Goal: Transaction & Acquisition: Purchase product/service

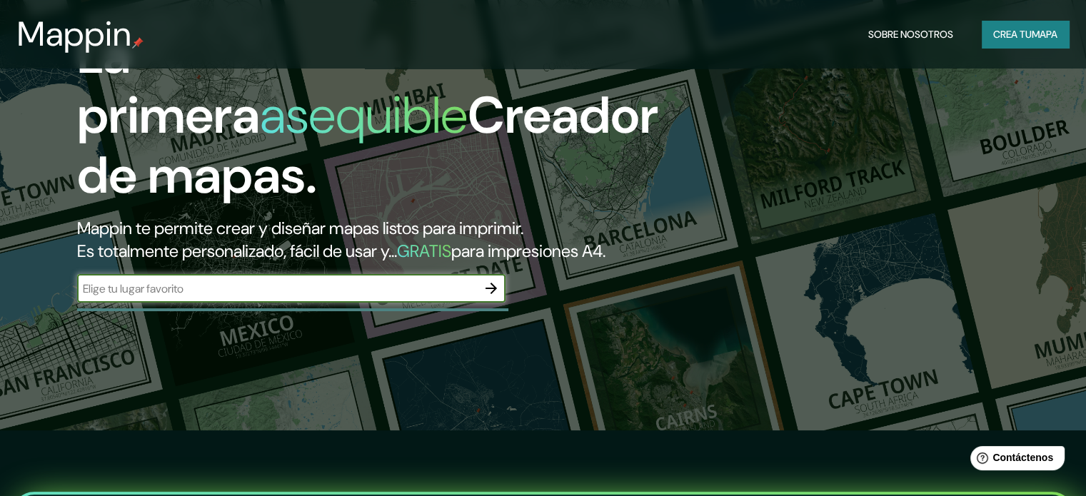
scroll to position [71, 0]
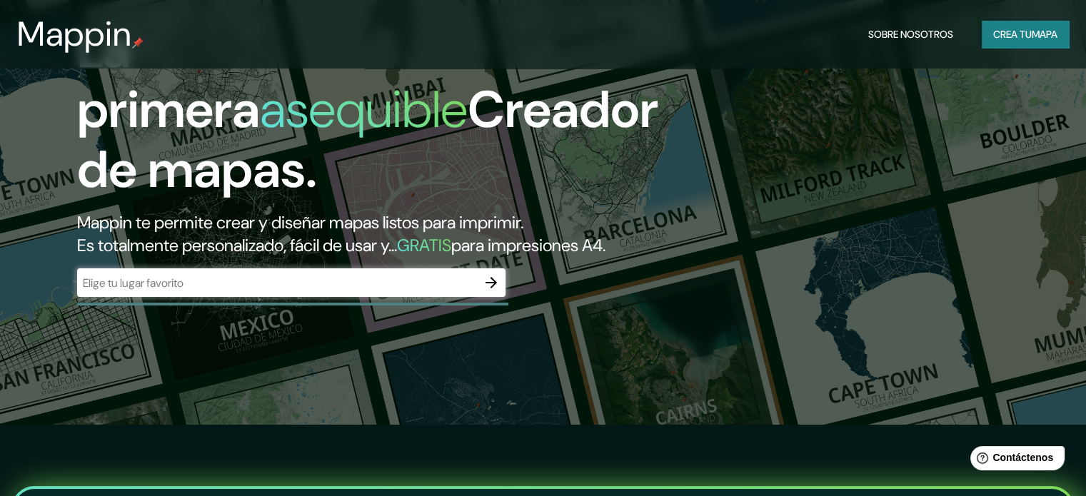
click at [367, 296] on div "​" at bounding box center [291, 283] width 428 height 29
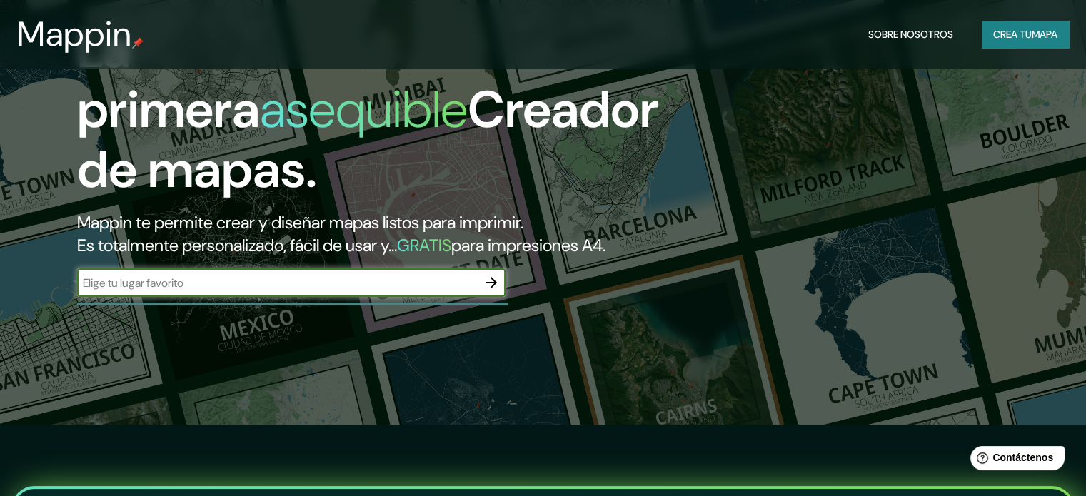
click at [488, 291] on icon "button" at bounding box center [491, 282] width 17 height 17
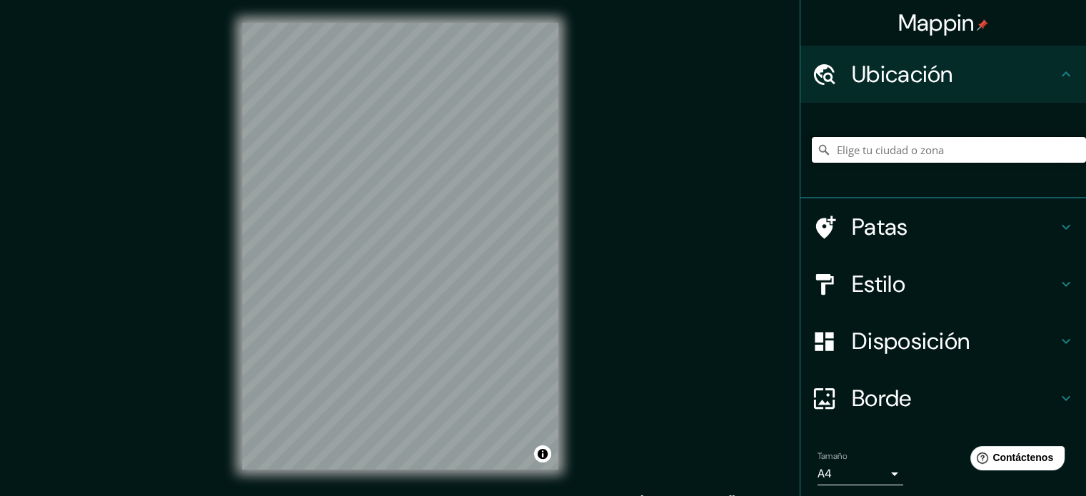
click at [943, 148] on input "Elige tu ciudad o zona" at bounding box center [949, 150] width 274 height 26
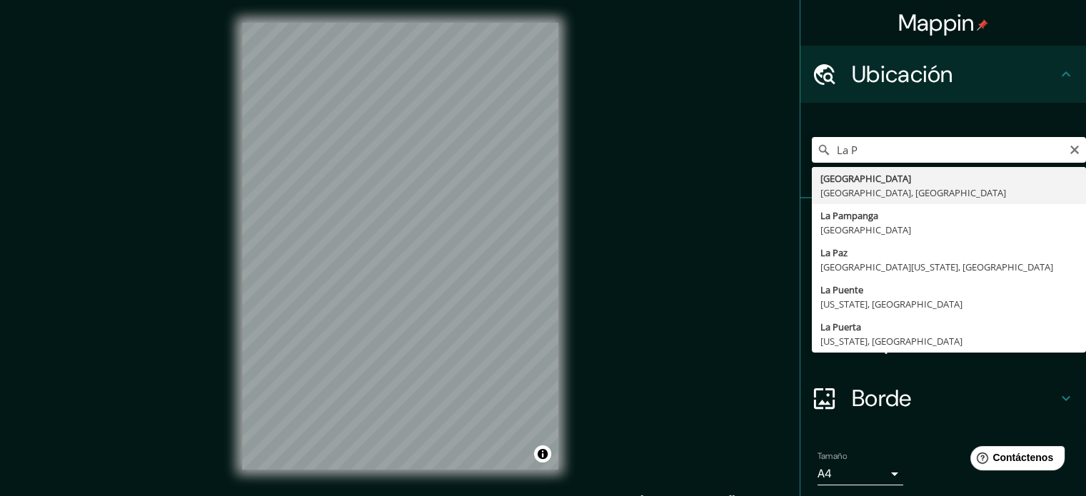
type input "[GEOGRAPHIC_DATA], [GEOGRAPHIC_DATA], [GEOGRAPHIC_DATA]"
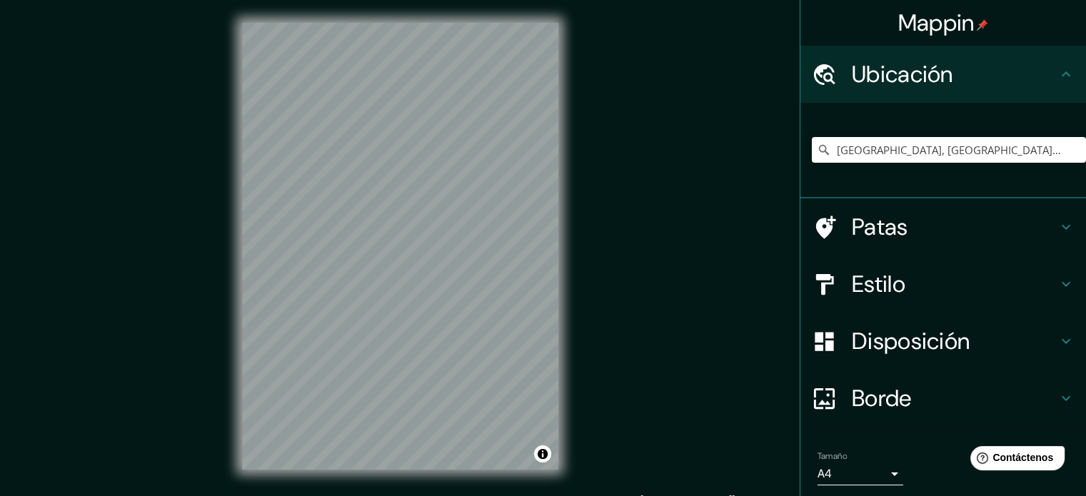
click at [1058, 219] on icon at bounding box center [1066, 227] width 17 height 17
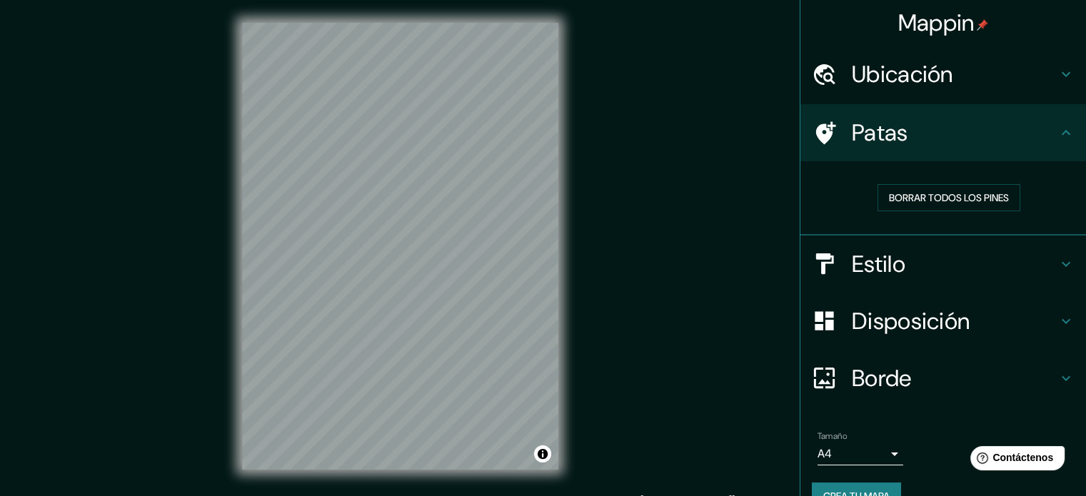
click at [985, 137] on h4 "Patas" at bounding box center [955, 133] width 206 height 29
click at [988, 264] on h4 "Estilo" at bounding box center [955, 264] width 206 height 29
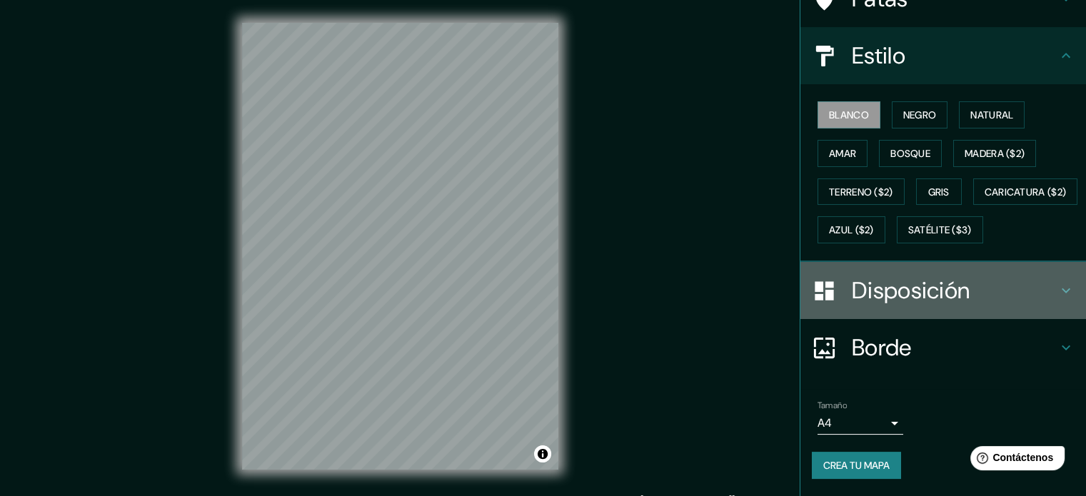
click at [950, 288] on font "Disposición" at bounding box center [911, 291] width 118 height 30
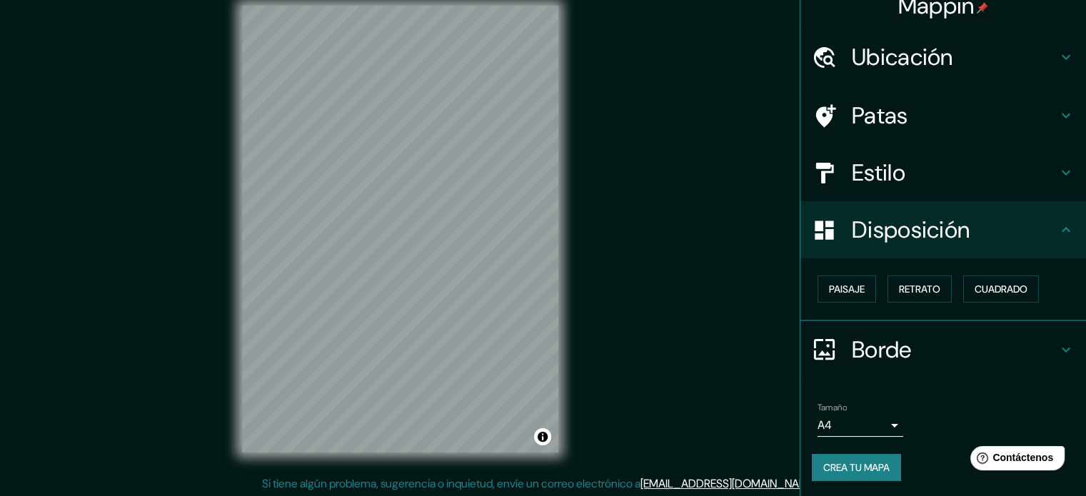
scroll to position [19, 0]
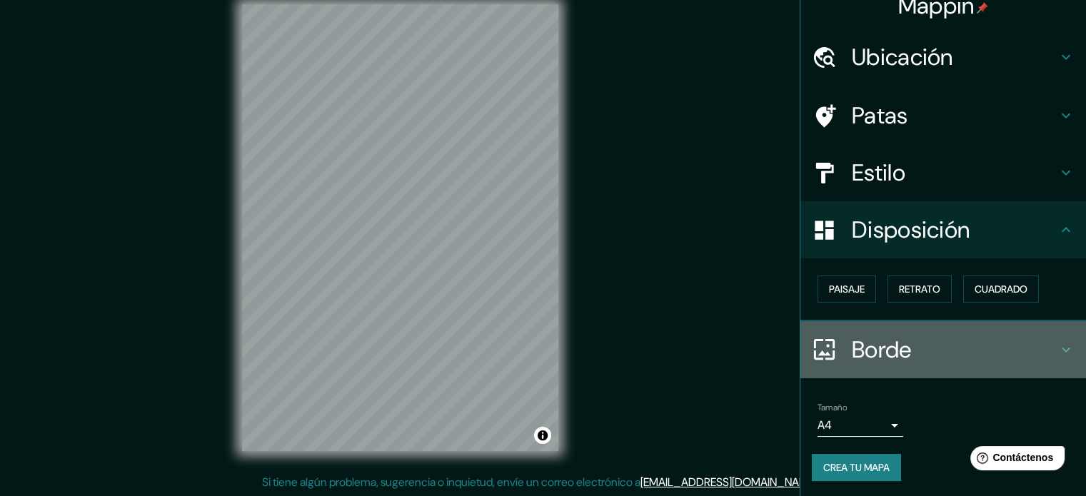
click at [934, 349] on h4 "Borde" at bounding box center [955, 350] width 206 height 29
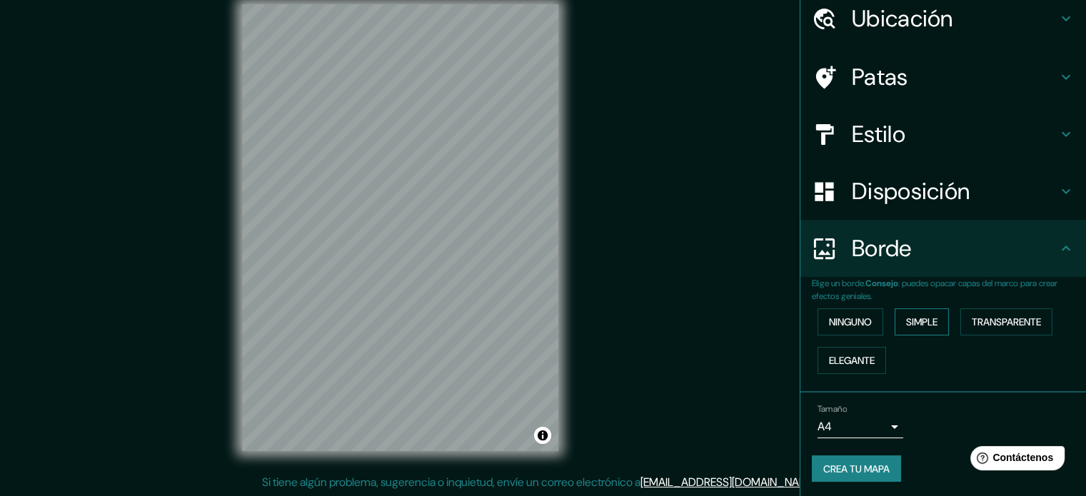
scroll to position [57, 0]
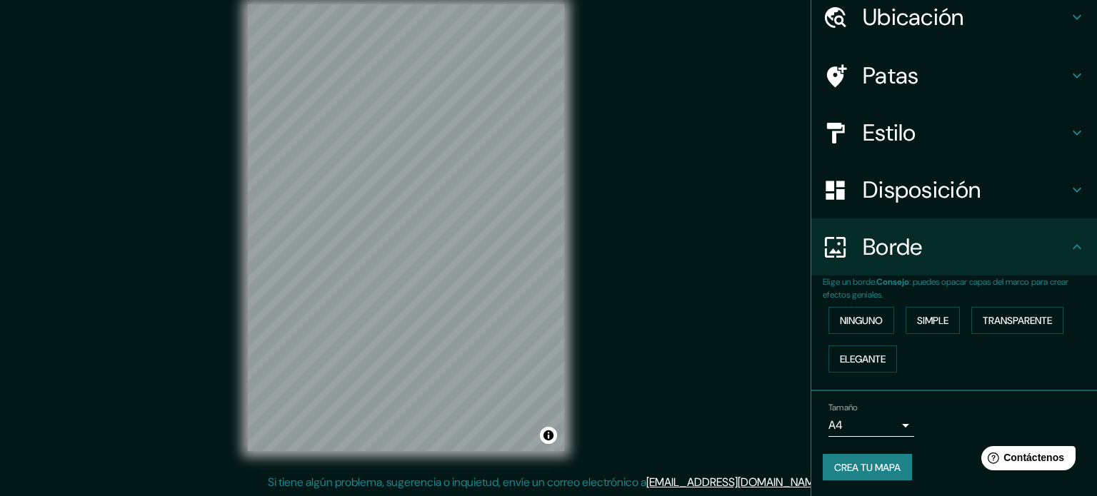
click at [883, 422] on body "Mappin Ubicación [GEOGRAPHIC_DATA], [GEOGRAPHIC_DATA], [GEOGRAPHIC_DATA] Patas …" at bounding box center [548, 229] width 1097 height 496
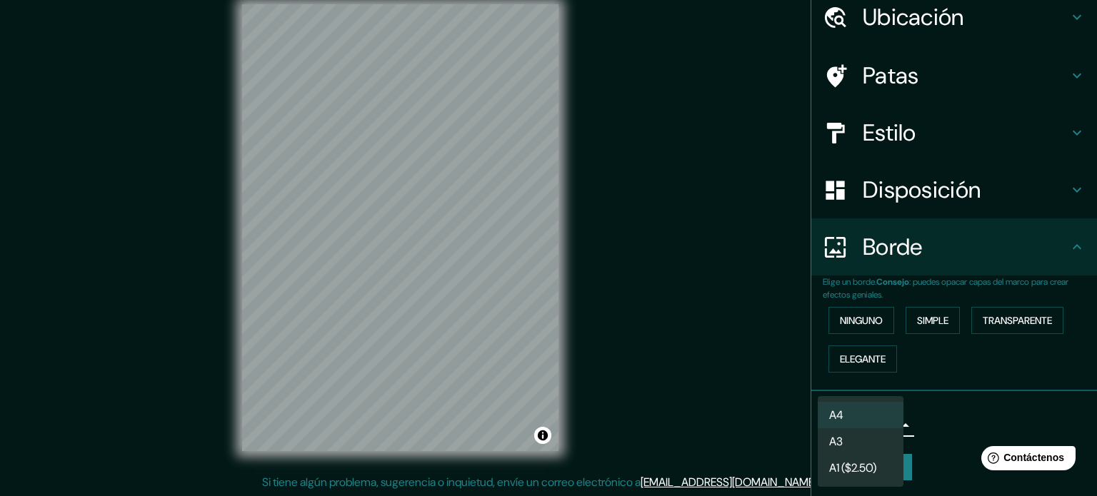
click at [868, 413] on li "A4" at bounding box center [861, 415] width 86 height 26
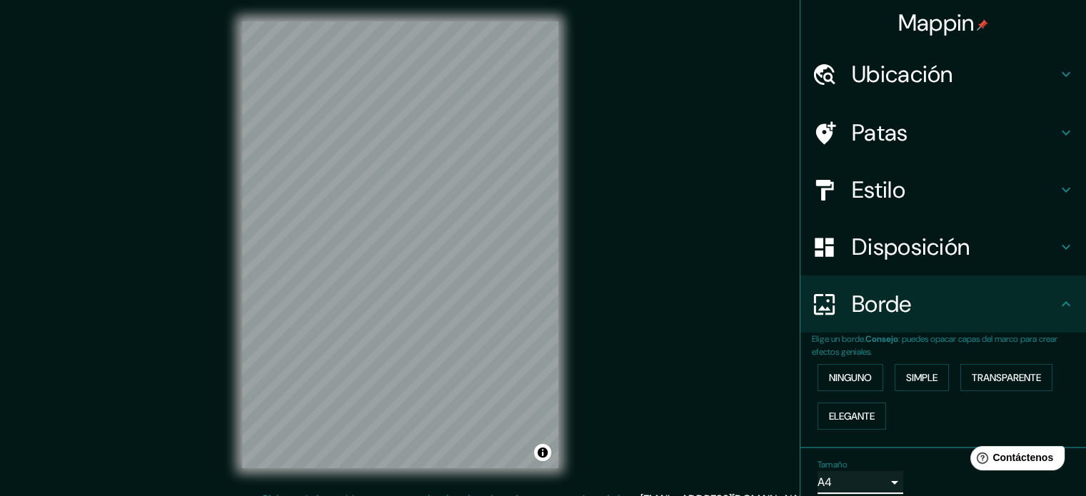
scroll to position [0, 0]
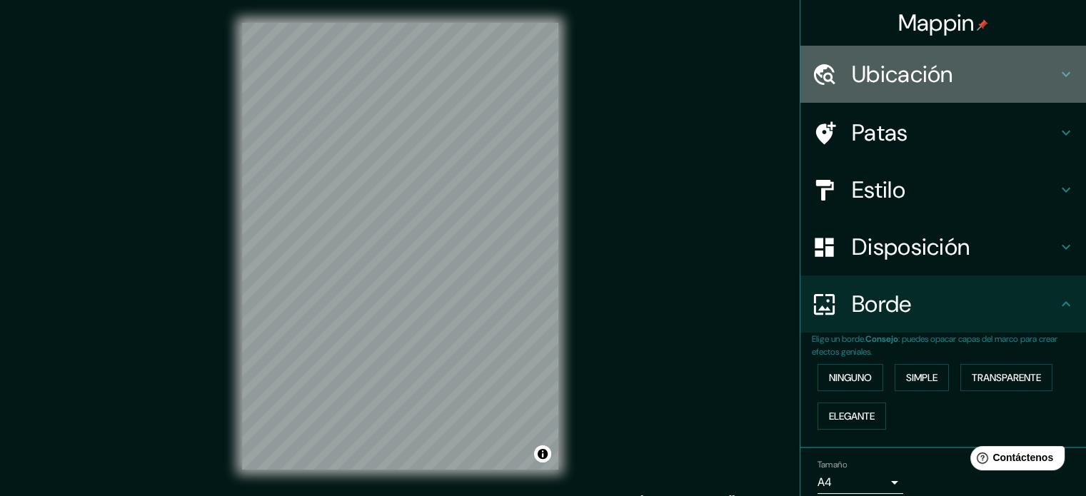
click at [871, 76] on font "Ubicación" at bounding box center [902, 74] width 101 height 30
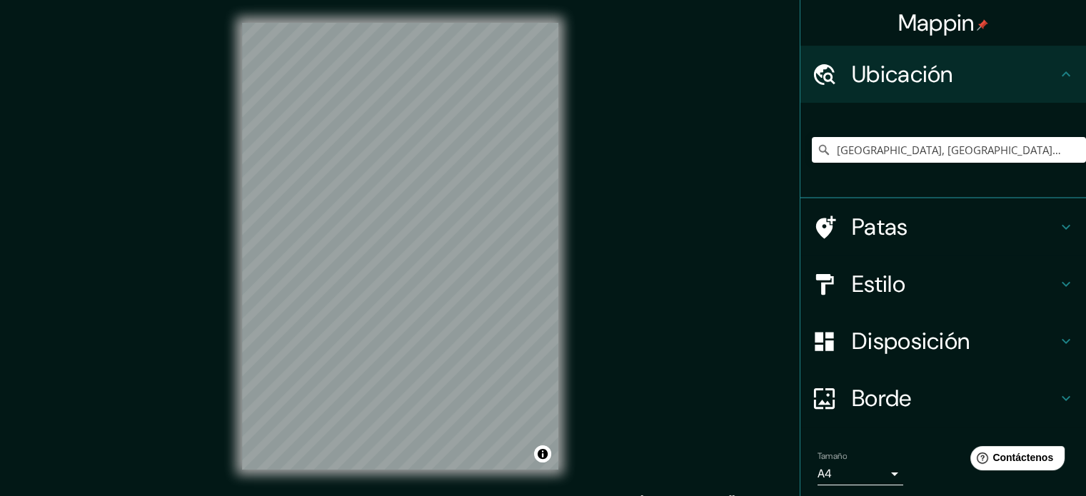
click at [873, 75] on font "Ubicación" at bounding box center [902, 74] width 101 height 30
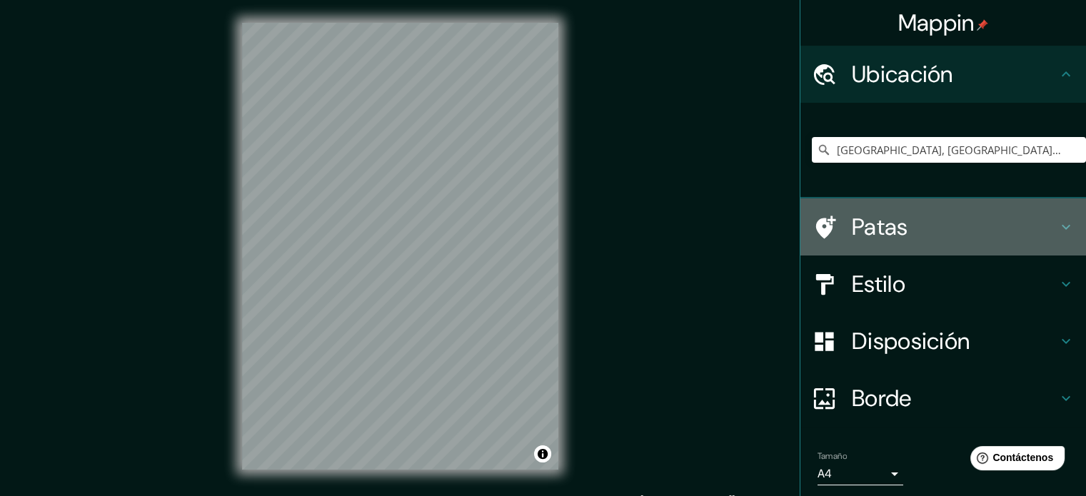
click at [876, 229] on font "Patas" at bounding box center [880, 227] width 56 height 30
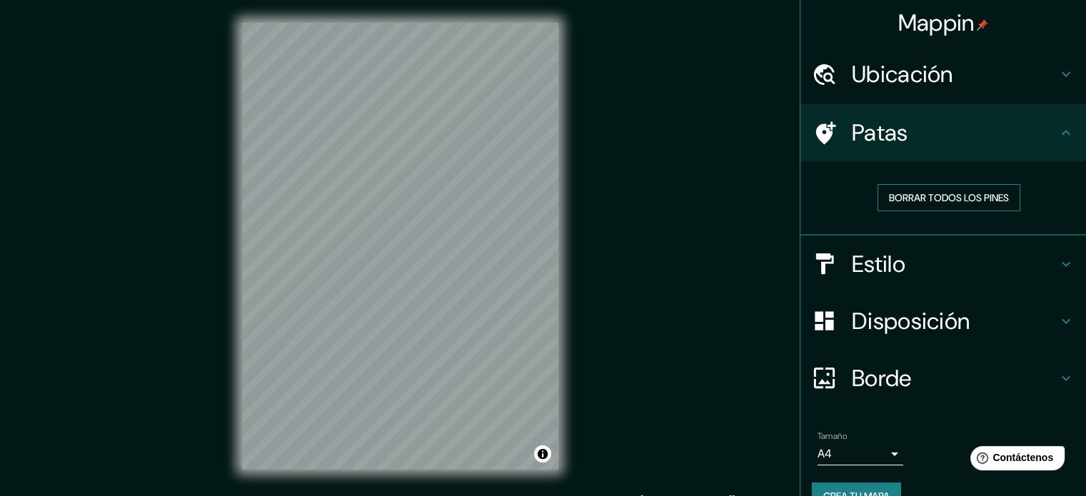
click at [955, 196] on font "Borrar todos los pines" at bounding box center [949, 197] width 120 height 13
click at [906, 270] on h4 "Estilo" at bounding box center [955, 264] width 206 height 29
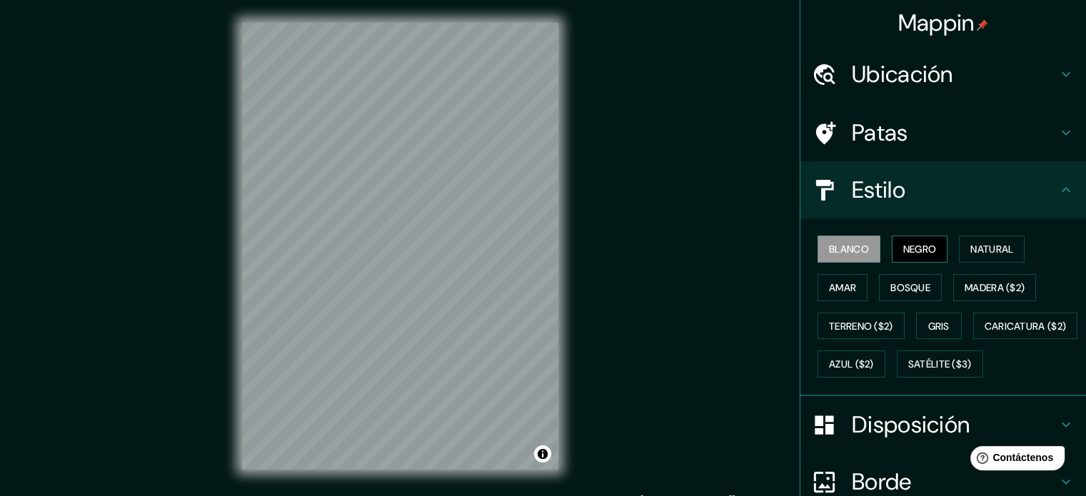
click at [924, 248] on font "Negro" at bounding box center [920, 249] width 34 height 13
click at [985, 244] on font "Natural" at bounding box center [991, 249] width 43 height 13
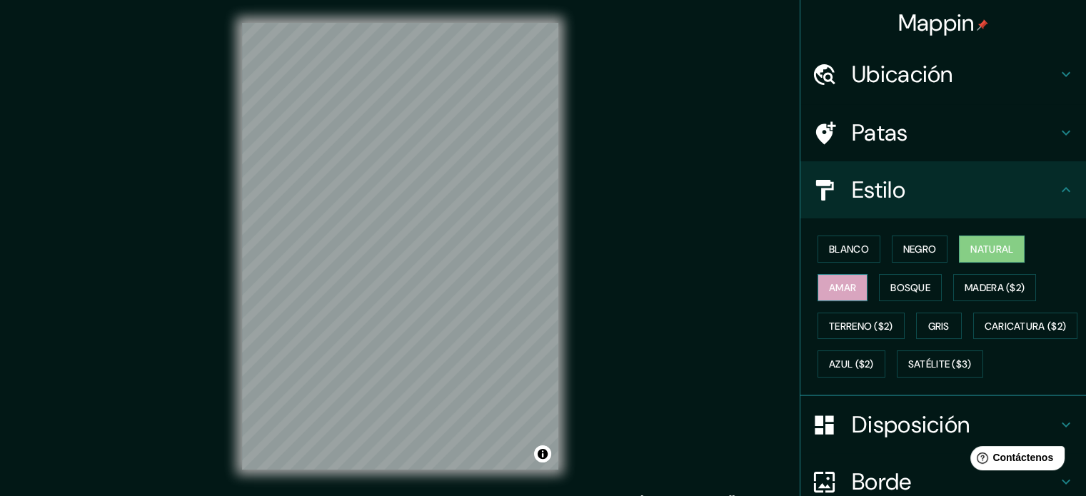
click at [848, 289] on button "Amar" at bounding box center [843, 287] width 50 height 27
click at [879, 289] on button "Bosque" at bounding box center [910, 287] width 63 height 27
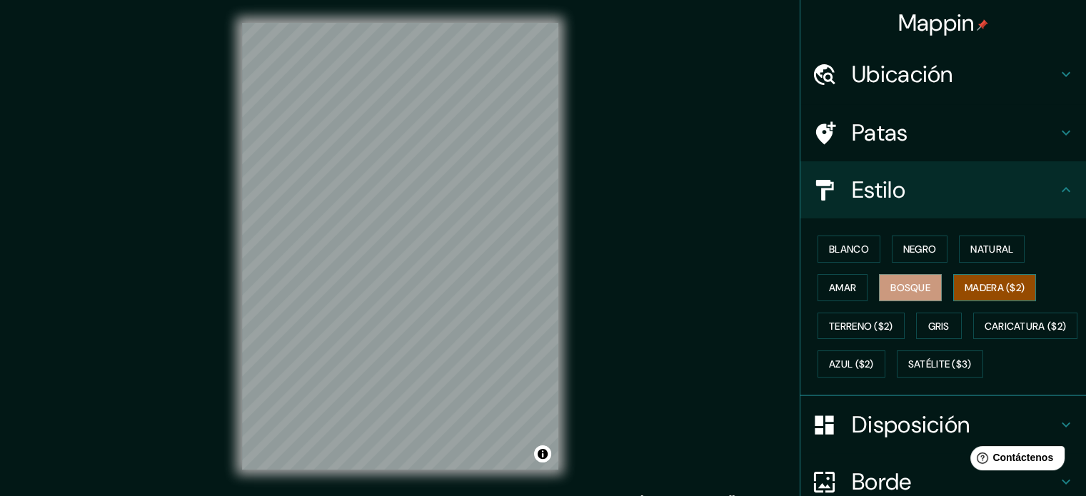
click at [992, 287] on font "Madera ($2)" at bounding box center [995, 287] width 60 height 13
click at [848, 331] on font "Terreno ($2)" at bounding box center [861, 326] width 64 height 19
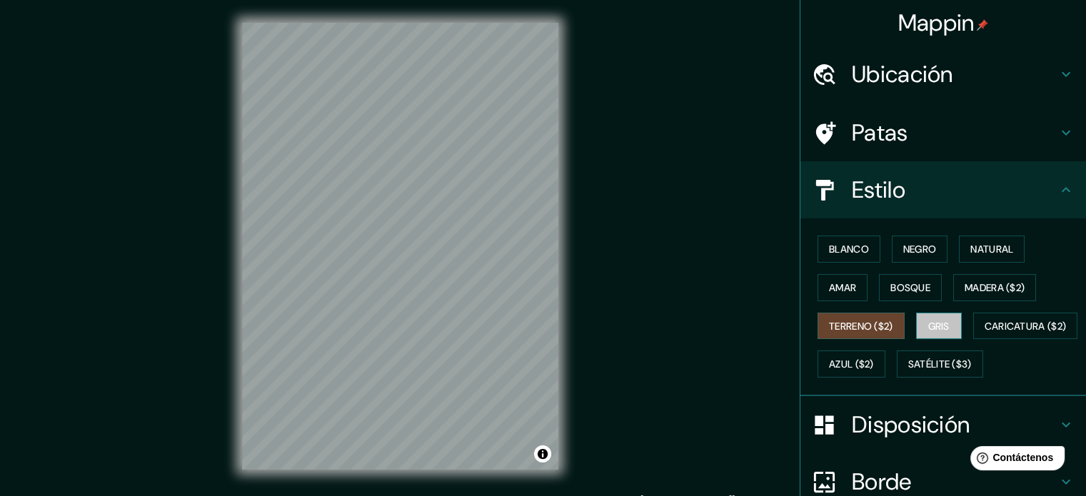
click at [934, 324] on font "Gris" at bounding box center [938, 326] width 21 height 13
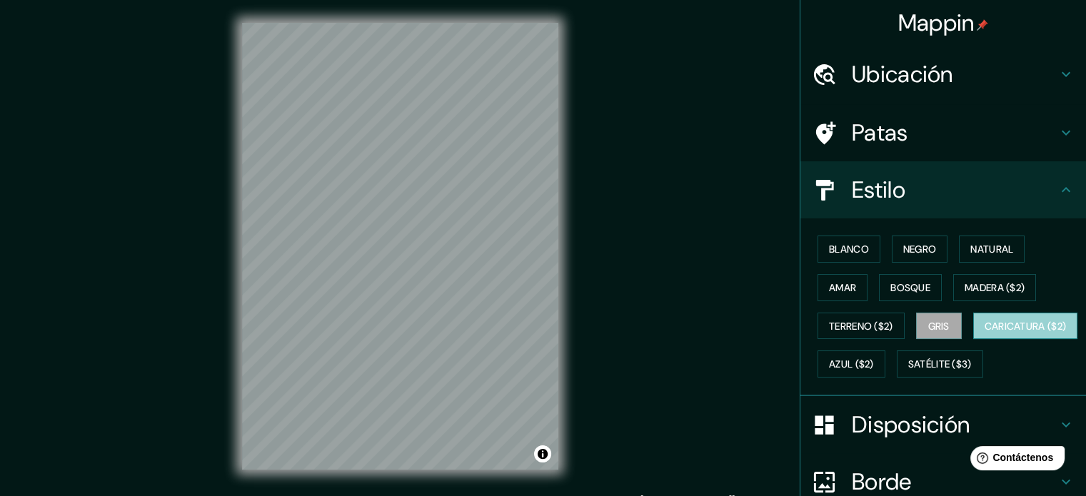
click at [985, 333] on font "Caricatura ($2)" at bounding box center [1026, 326] width 82 height 13
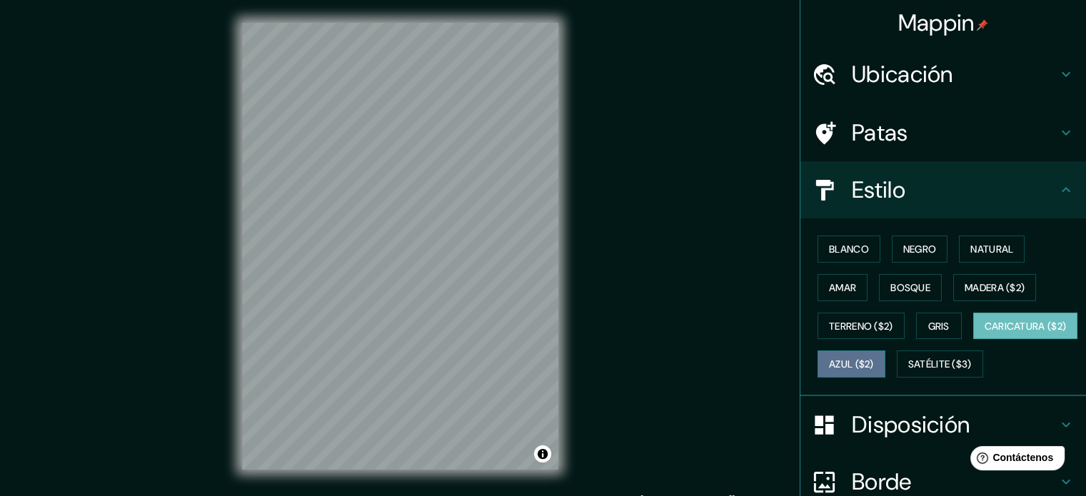
click at [874, 362] on font "Azul ($2)" at bounding box center [851, 364] width 45 height 13
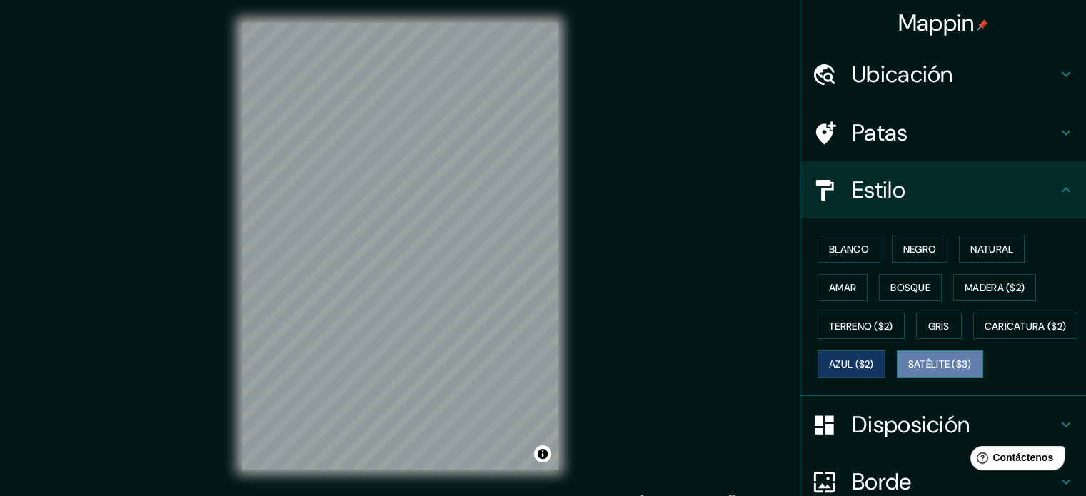
click at [908, 371] on font "Satélite ($3)" at bounding box center [940, 364] width 64 height 13
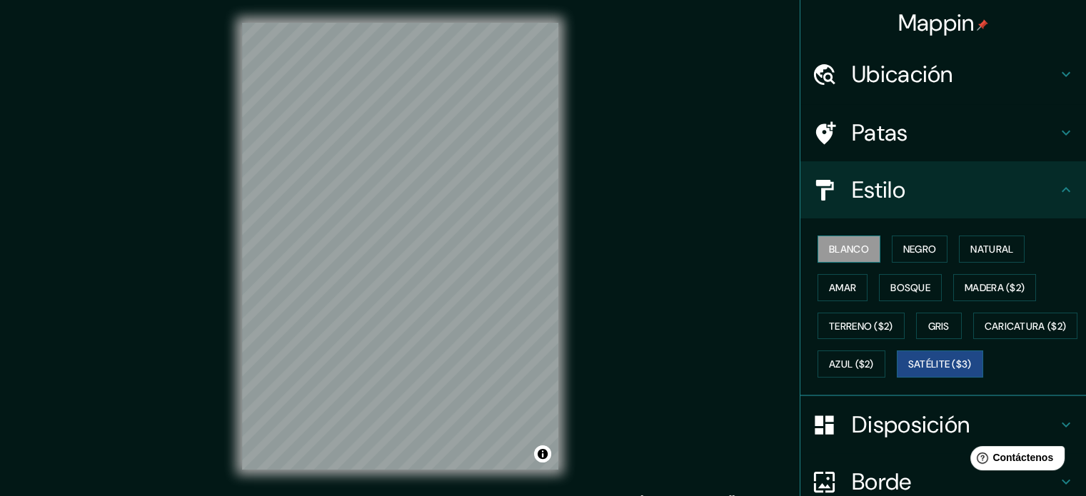
click at [833, 241] on font "Blanco" at bounding box center [849, 249] width 40 height 19
click at [904, 250] on font "Negro" at bounding box center [920, 249] width 34 height 13
click at [843, 246] on font "Blanco" at bounding box center [849, 249] width 40 height 13
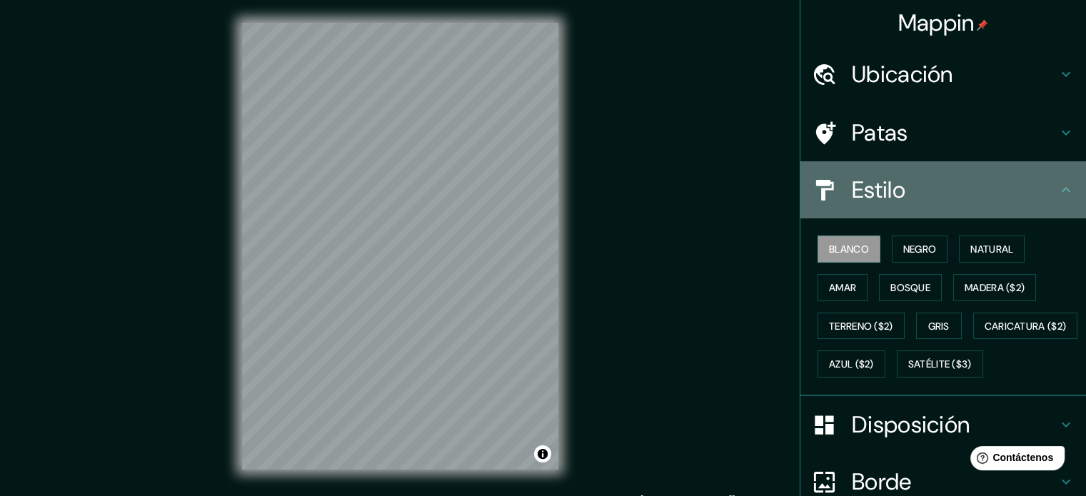
click at [930, 202] on h4 "Estilo" at bounding box center [955, 190] width 206 height 29
click at [1058, 186] on icon at bounding box center [1066, 189] width 17 height 17
click at [1058, 191] on icon at bounding box center [1066, 189] width 17 height 17
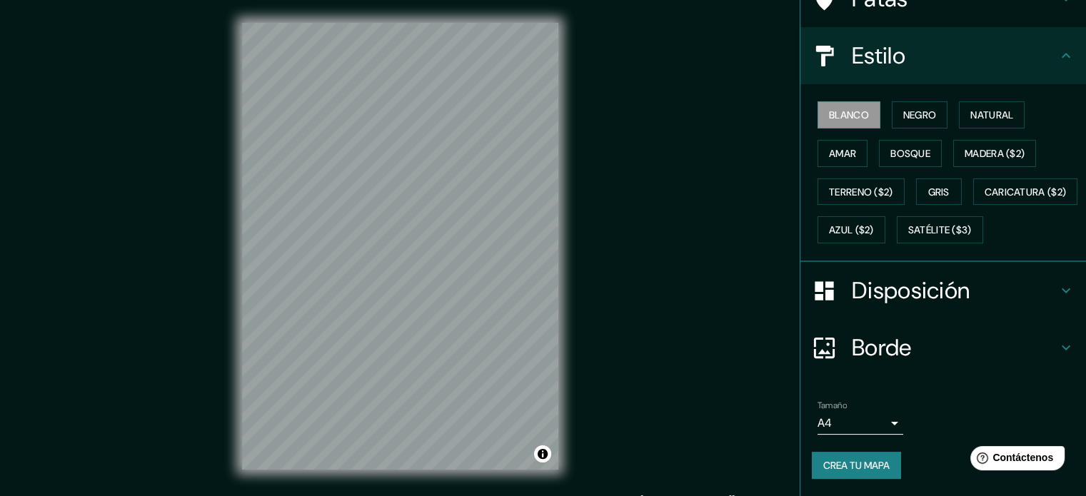
click at [1000, 287] on h4 "Disposición" at bounding box center [955, 290] width 206 height 29
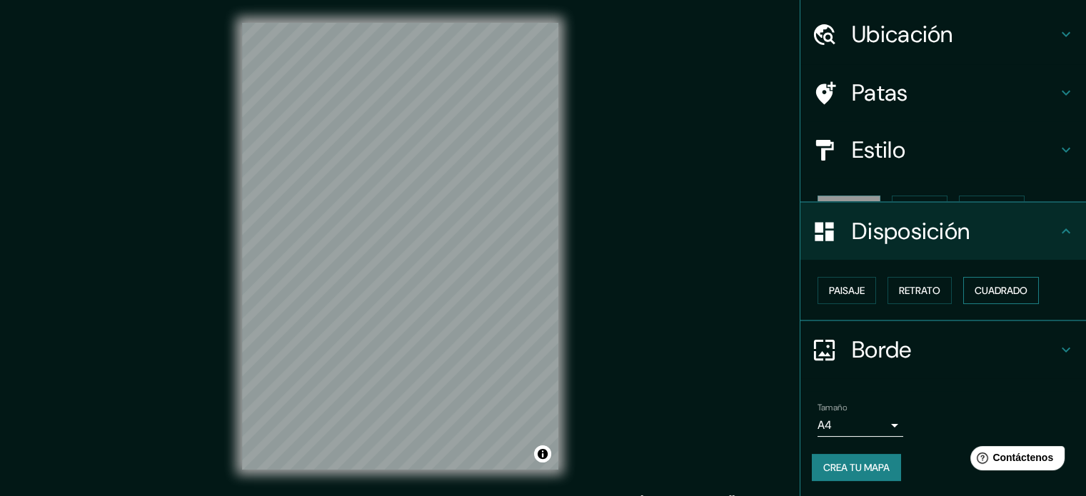
scroll to position [17, 0]
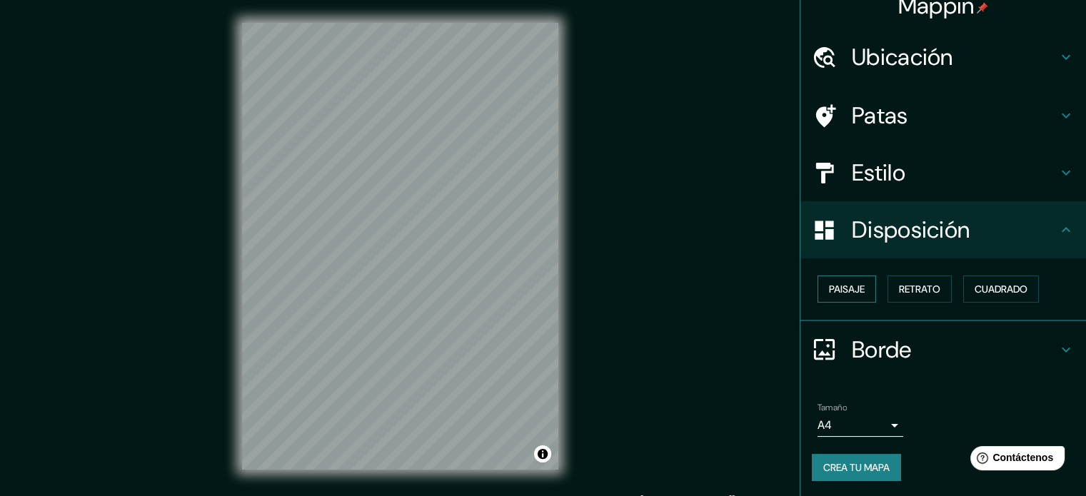
click at [839, 288] on font "Paisaje" at bounding box center [847, 289] width 36 height 13
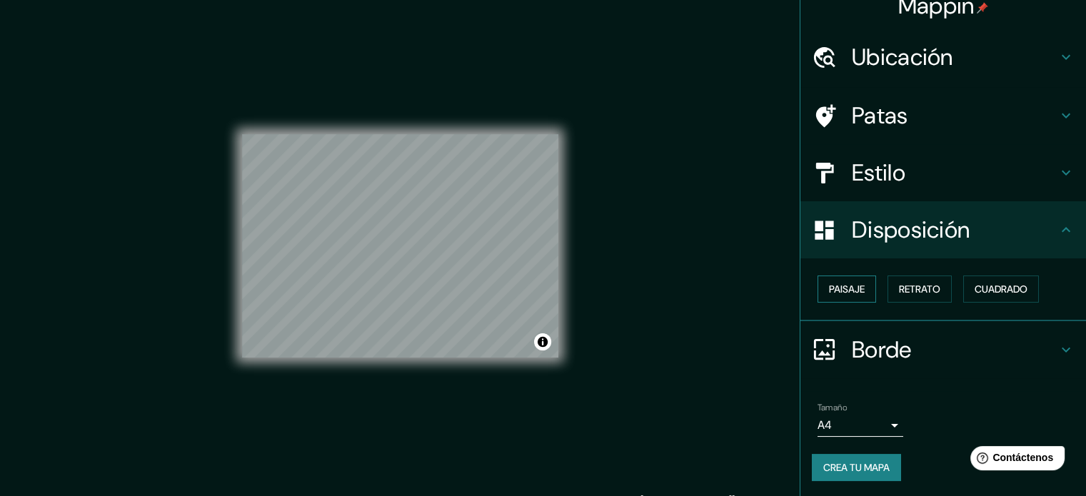
click at [839, 288] on font "Paisaje" at bounding box center [847, 289] width 36 height 13
click at [927, 296] on font "Retrato" at bounding box center [919, 289] width 41 height 19
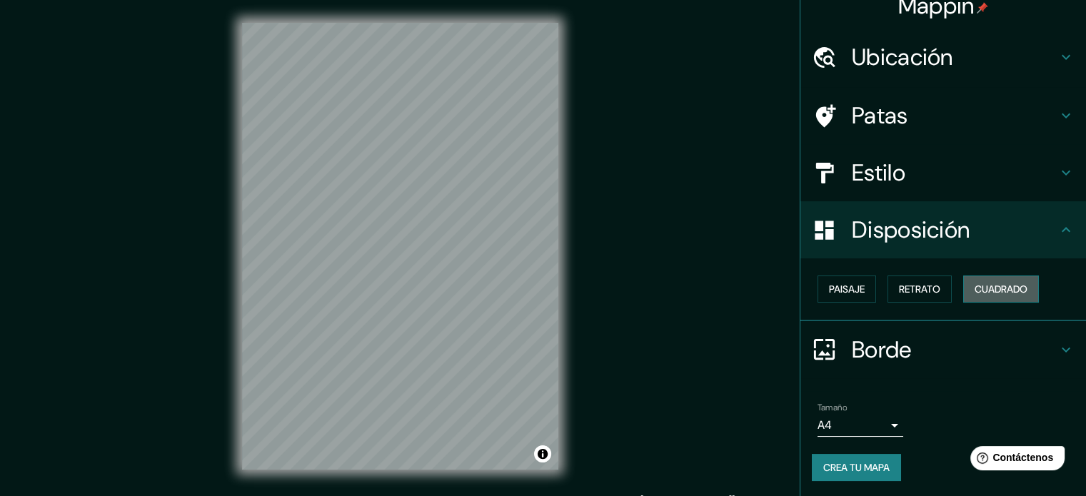
click at [998, 291] on font "Cuadrado" at bounding box center [1001, 289] width 53 height 13
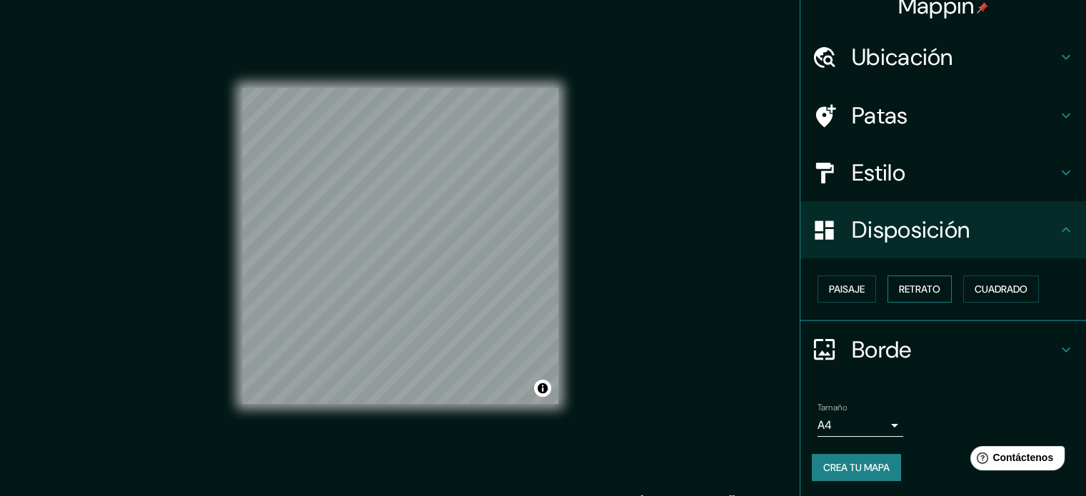
click at [916, 286] on font "Retrato" at bounding box center [919, 289] width 41 height 13
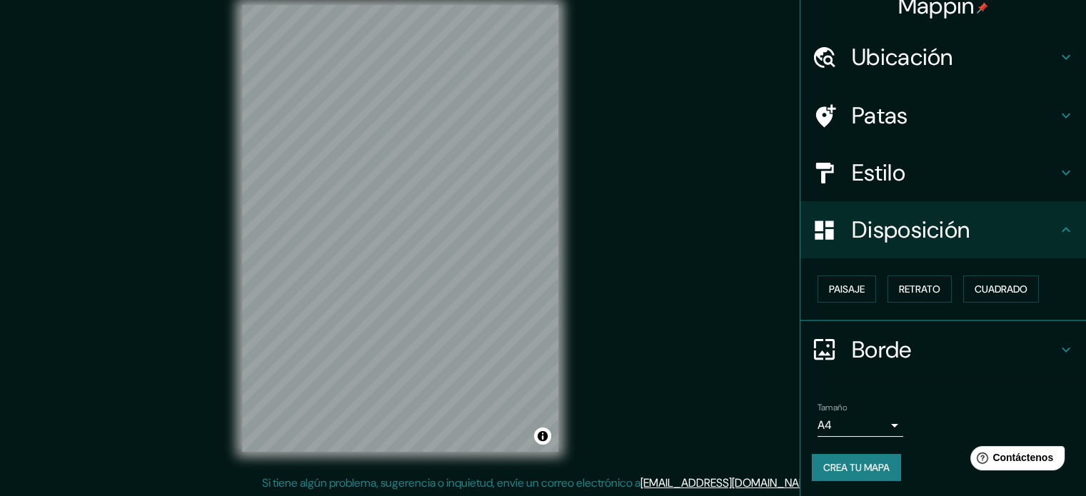
scroll to position [19, 0]
click at [841, 286] on font "Paisaje" at bounding box center [847, 289] width 36 height 13
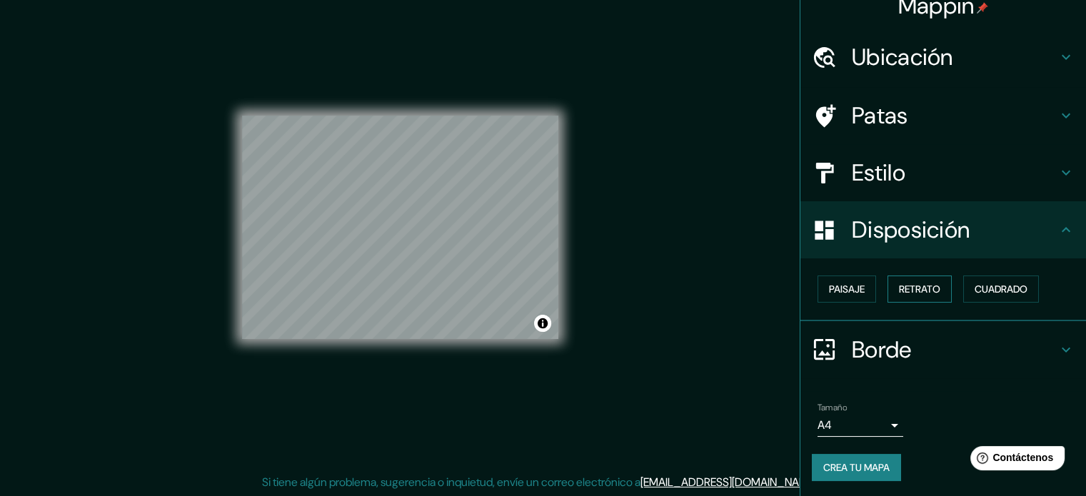
click at [942, 287] on button "Retrato" at bounding box center [920, 289] width 64 height 27
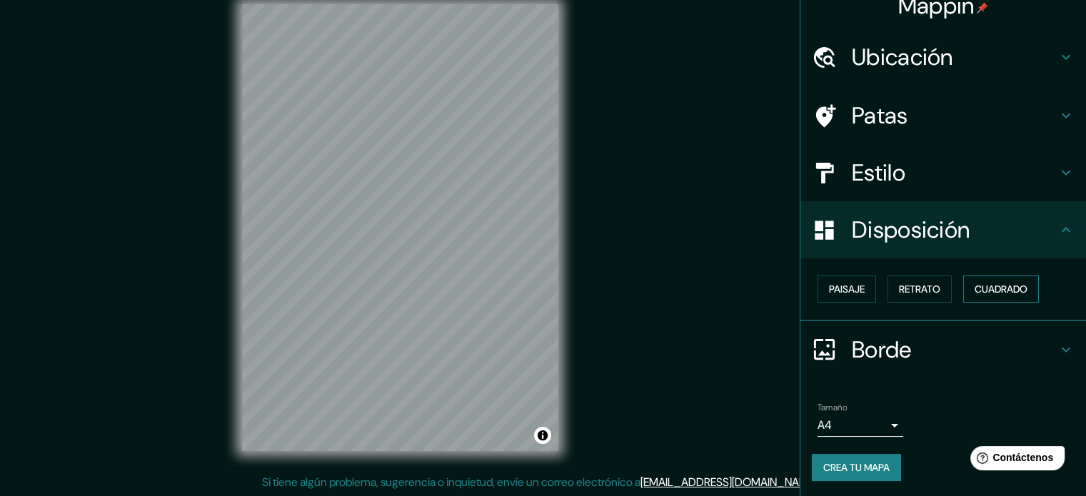
click at [997, 292] on font "Cuadrado" at bounding box center [1001, 289] width 53 height 13
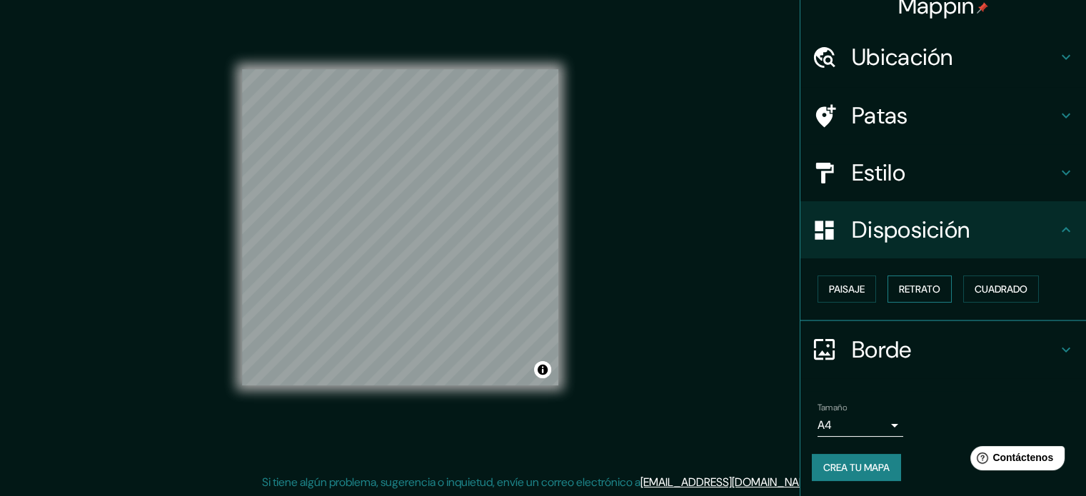
click at [923, 292] on font "Retrato" at bounding box center [919, 289] width 41 height 13
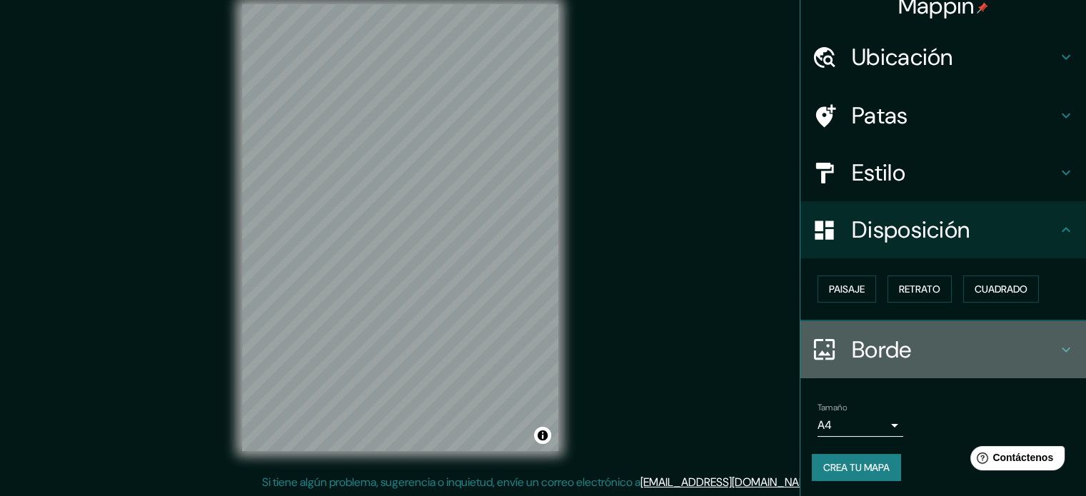
click at [958, 336] on h4 "Borde" at bounding box center [955, 350] width 206 height 29
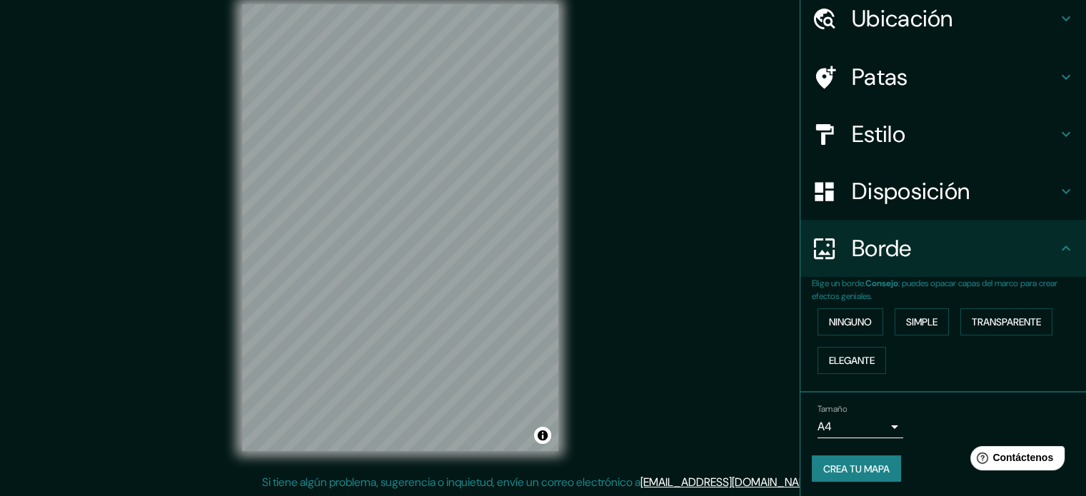
scroll to position [57, 0]
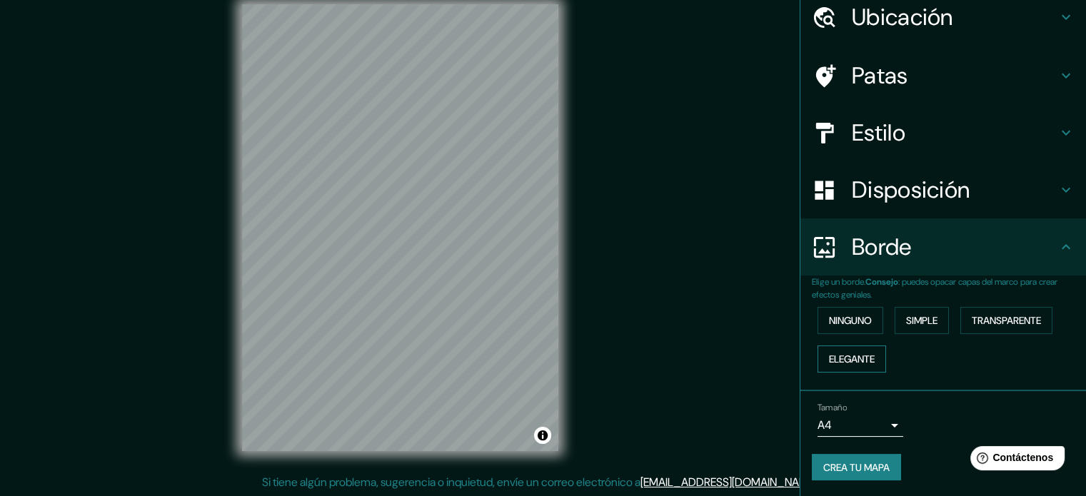
click at [857, 356] on font "Elegante" at bounding box center [852, 359] width 46 height 13
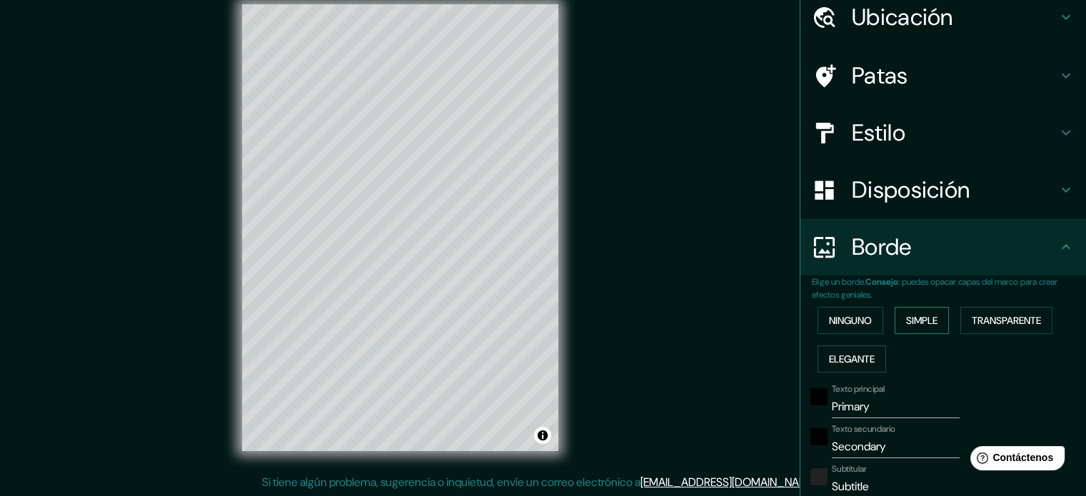
click at [921, 321] on font "Simple" at bounding box center [921, 320] width 31 height 13
click at [1013, 318] on font "Transparente" at bounding box center [1006, 320] width 69 height 13
click at [841, 322] on font "Ninguno" at bounding box center [850, 320] width 43 height 13
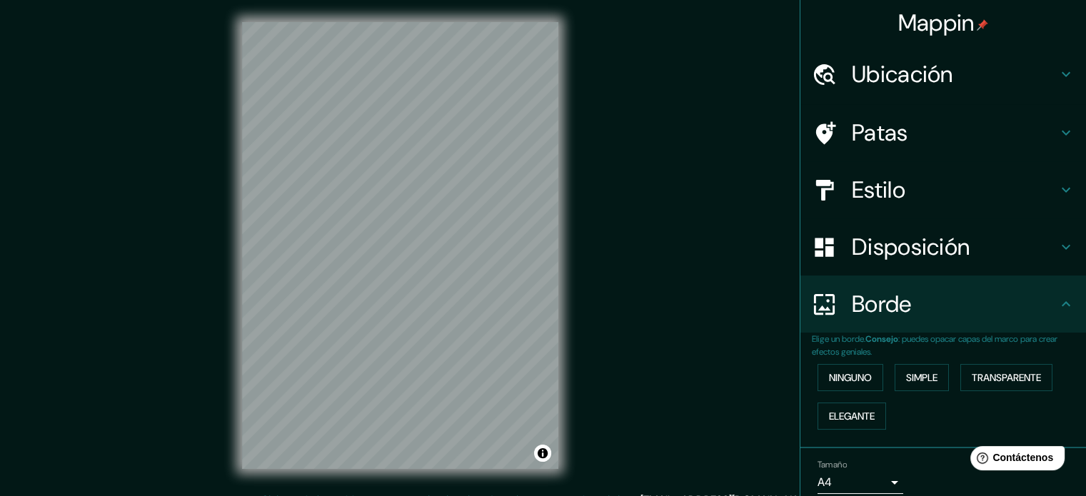
scroll to position [0, 0]
click at [894, 172] on div "Estilo" at bounding box center [944, 189] width 286 height 57
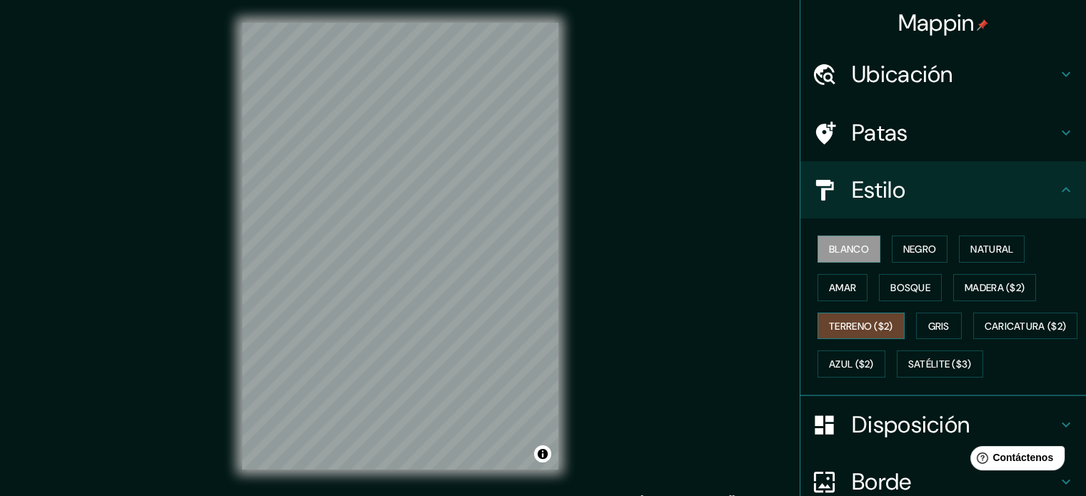
click at [863, 325] on font "Terreno ($2)" at bounding box center [861, 326] width 64 height 13
click at [969, 294] on font "Madera ($2)" at bounding box center [995, 288] width 60 height 19
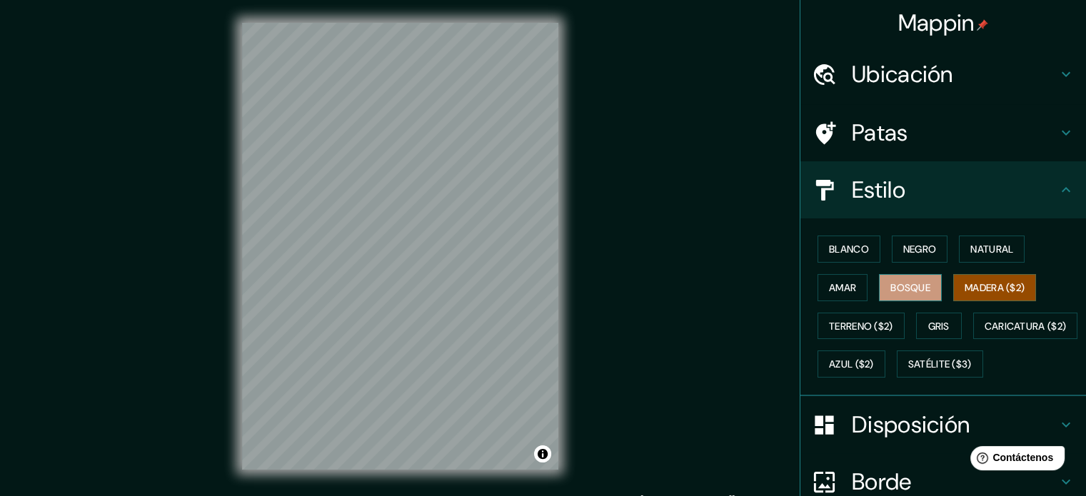
click at [911, 292] on font "Bosque" at bounding box center [911, 287] width 40 height 13
click at [829, 279] on font "Amar" at bounding box center [842, 288] width 27 height 19
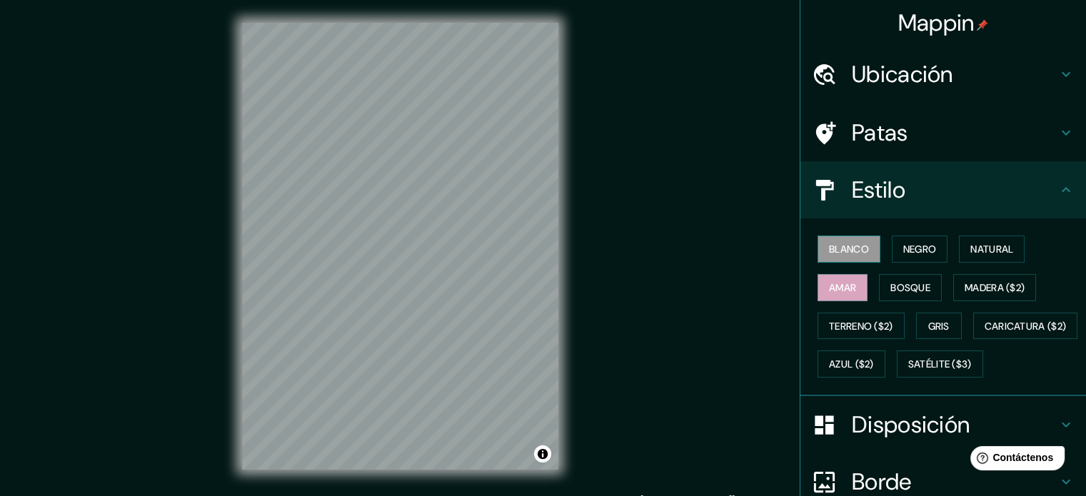
click at [833, 246] on font "Blanco" at bounding box center [849, 249] width 40 height 13
